Goal: Book appointment/travel/reservation

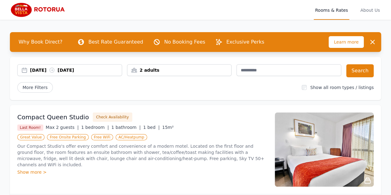
click at [46, 70] on div "[DATE] [DATE]" at bounding box center [76, 70] width 92 height 6
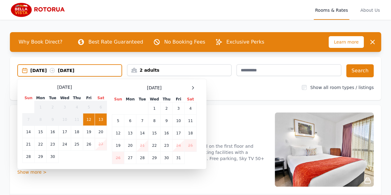
click at [52, 143] on td "23" at bounding box center [53, 144] width 12 height 12
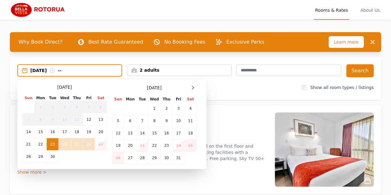
click at [87, 143] on td "26" at bounding box center [89, 144] width 12 height 12
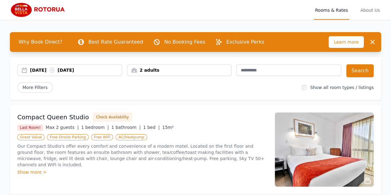
click at [187, 71] on div "2 adults" at bounding box center [179, 70] width 104 height 6
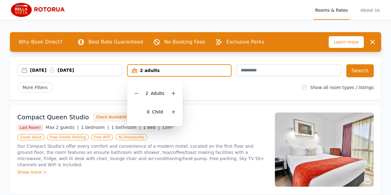
click at [173, 113] on icon at bounding box center [173, 111] width 3 height 3
click at [222, 95] on div "[DATE] [DATE] 2 adults, 2 children 2 Adult s 2 Child ren Search More Filters Sh…" at bounding box center [195, 78] width 371 height 43
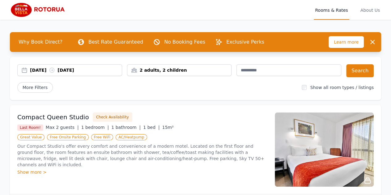
click at [40, 87] on span "More Filters" at bounding box center [35, 87] width 36 height 11
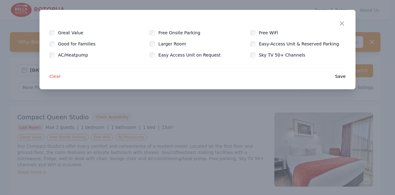
click at [53, 75] on span "Clear" at bounding box center [54, 76] width 11 height 6
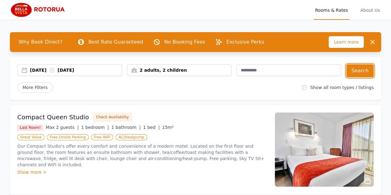
click at [357, 72] on button "Search" at bounding box center [359, 70] width 27 height 13
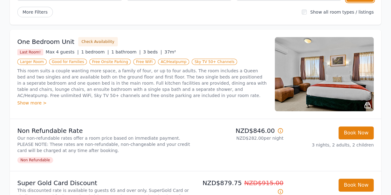
scroll to position [75, 0]
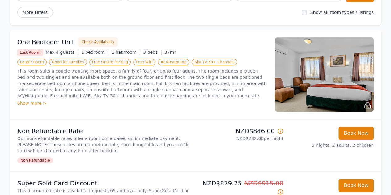
click at [29, 101] on div "Show more >" at bounding box center [142, 103] width 250 height 6
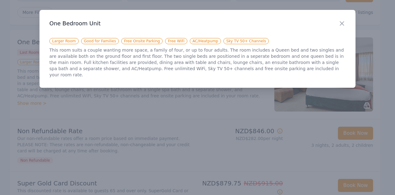
click at [342, 24] on icon "button" at bounding box center [342, 23] width 7 height 7
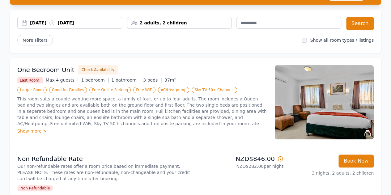
scroll to position [47, 0]
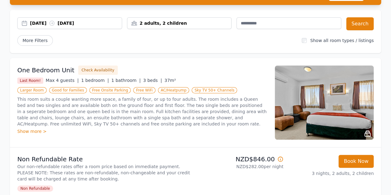
drag, startPoint x: 125, startPoint y: 99, endPoint x: 92, endPoint y: 49, distance: 59.8
click at [92, 49] on div "[DATE] [DATE] 2 adults, 2 children Search More Filters Show all room types / li…" at bounding box center [195, 31] width 371 height 43
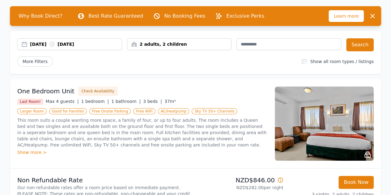
scroll to position [26, 0]
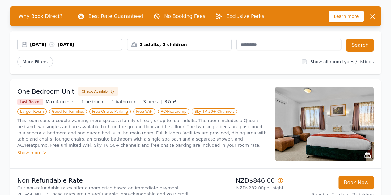
click at [86, 44] on div "[DATE] [DATE]" at bounding box center [76, 44] width 92 height 6
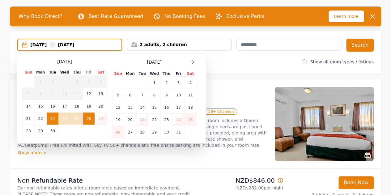
click at [234, 67] on div "[DATE] [DATE] Select Dates [DATE] Sun Mon Tue Wed Thu Fri Sat 1 2 3 4 5 6 7 8 9…" at bounding box center [195, 52] width 371 height 43
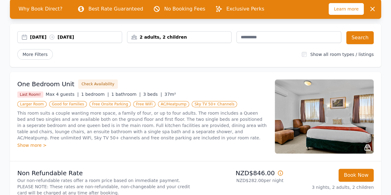
scroll to position [33, 0]
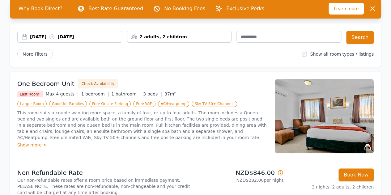
click at [93, 36] on div "[DATE] [DATE]" at bounding box center [76, 37] width 92 height 6
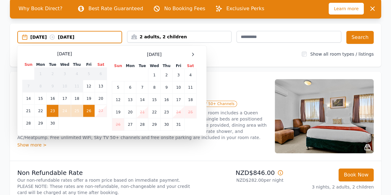
click at [243, 56] on div "More Filters" at bounding box center [156, 54] width 279 height 11
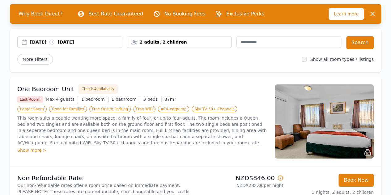
scroll to position [0, 0]
